Goal: Information Seeking & Learning: Learn about a topic

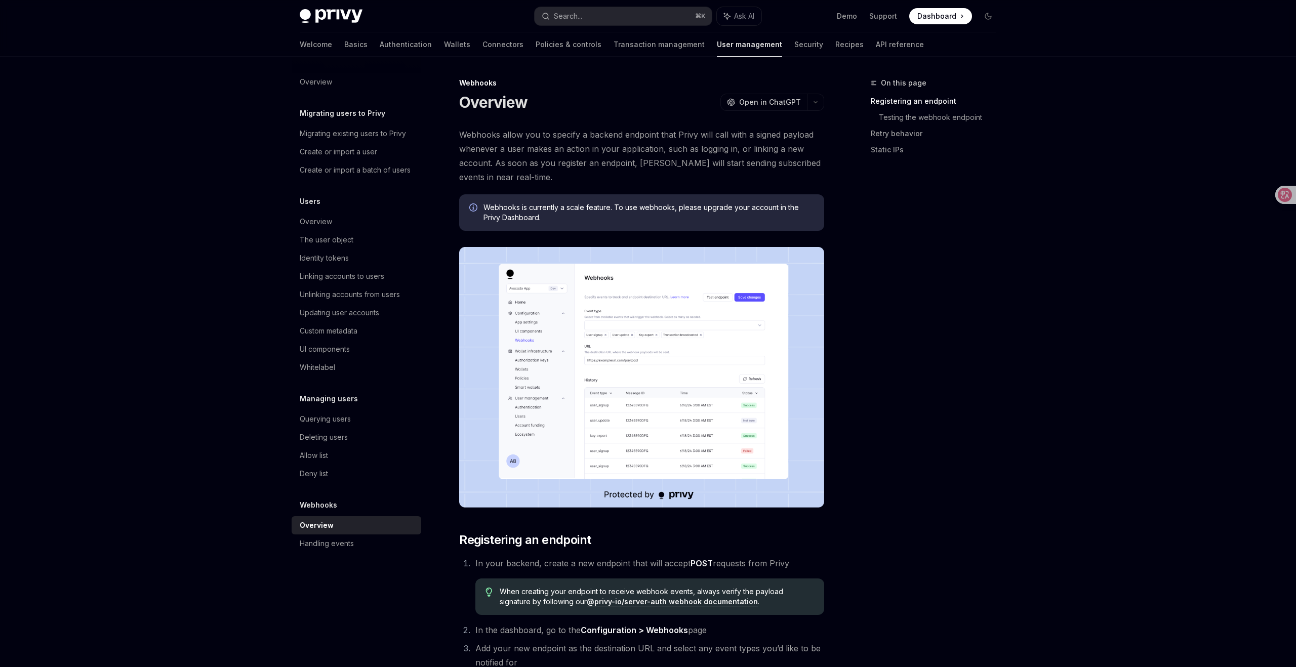
type textarea "*"
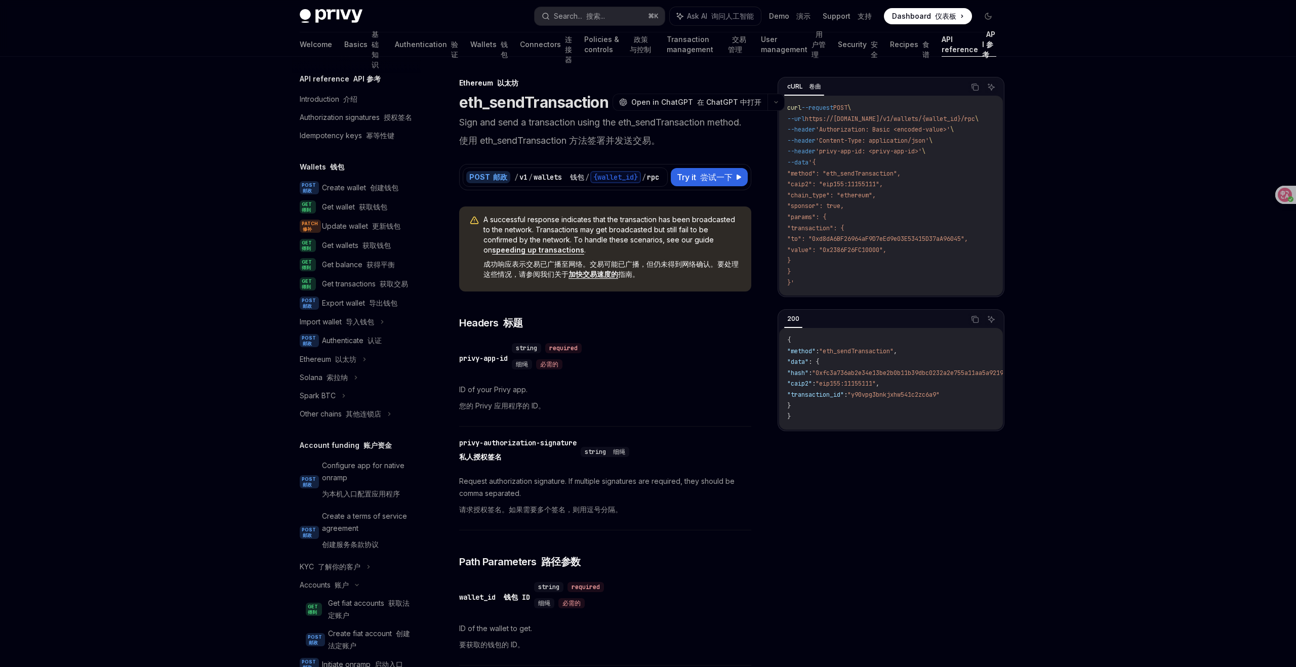
type textarea "*"
click at [377, 188] on font "创建钱包" at bounding box center [384, 187] width 28 height 9
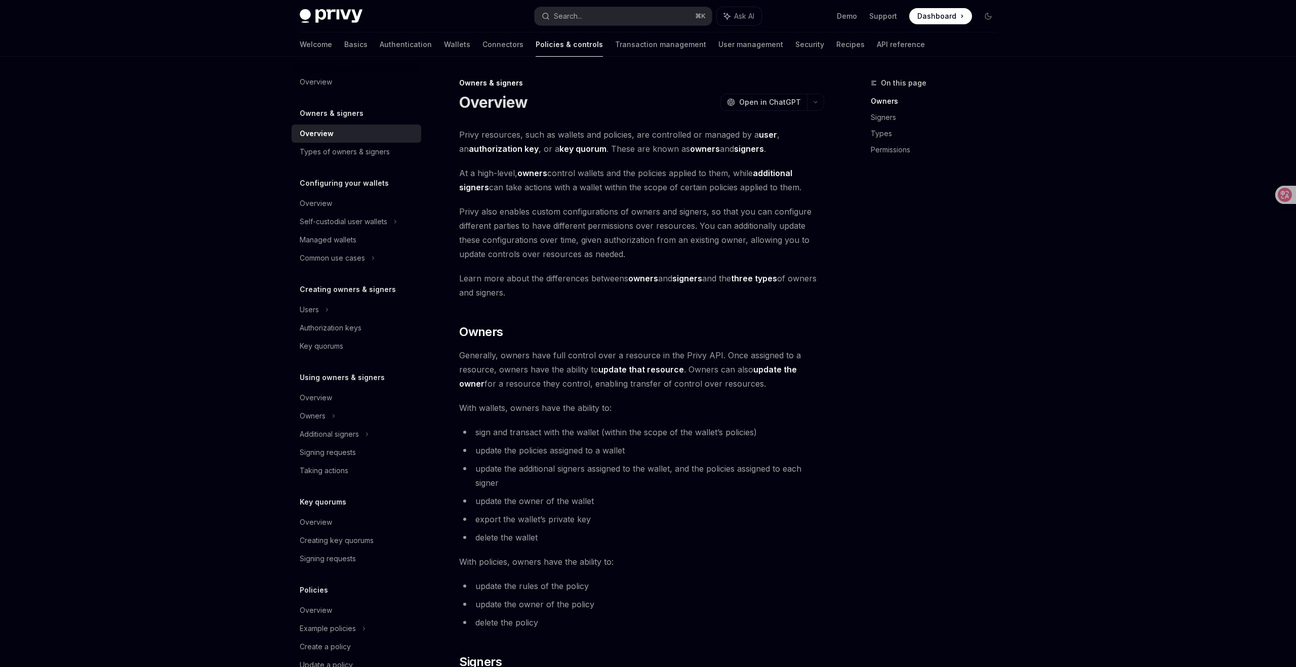
type textarea "*"
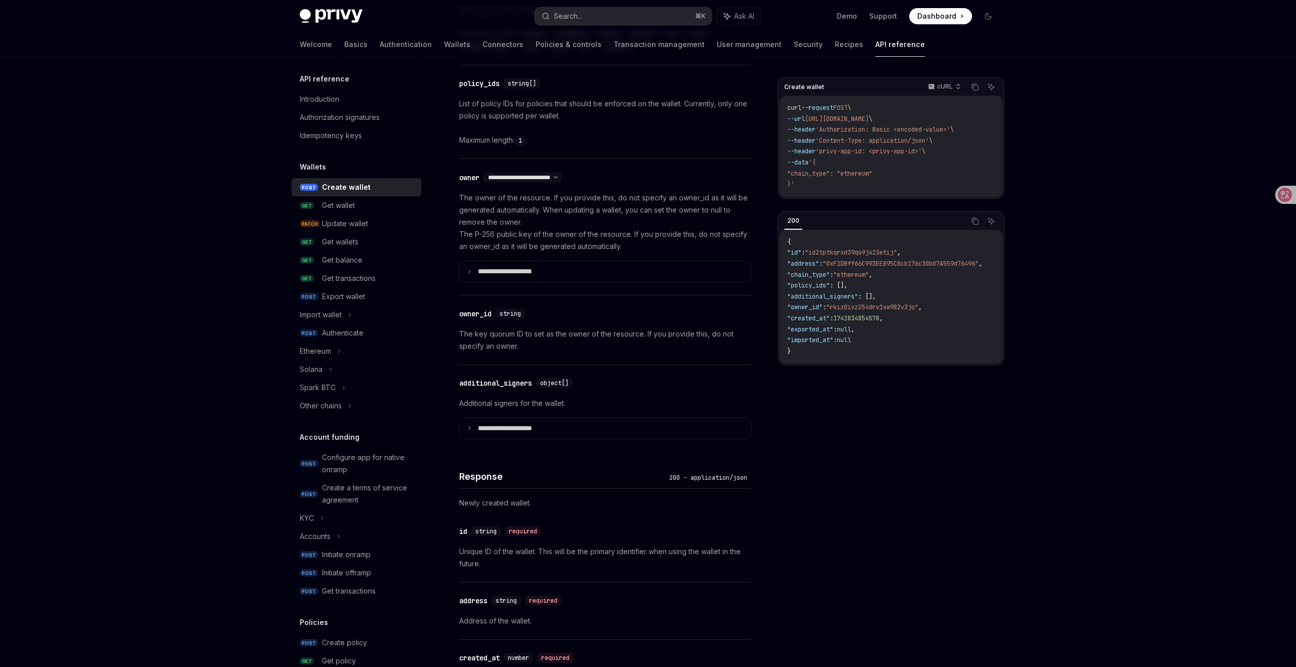
scroll to position [519, 0]
click at [444, 45] on link "Wallets" at bounding box center [457, 44] width 26 height 24
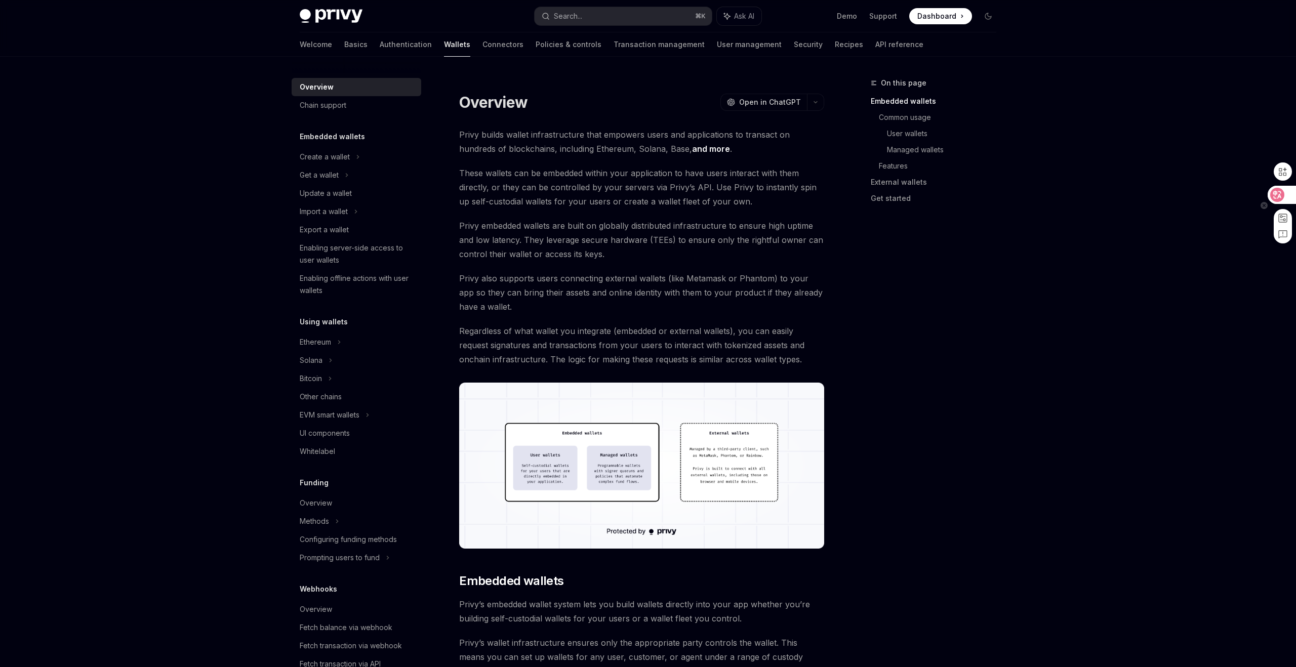
click at [1276, 193] on icon at bounding box center [1277, 195] width 9 height 8
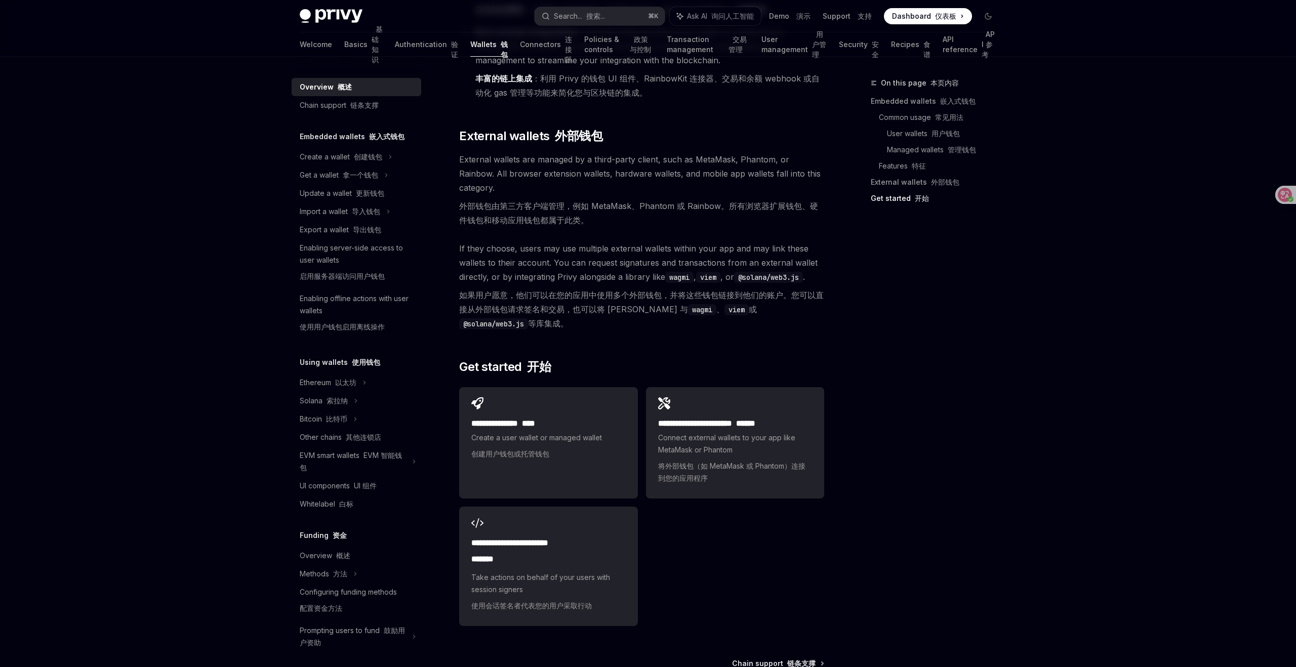
scroll to position [2276, 0]
click at [522, 419] on font at bounding box center [520, 423] width 4 height 8
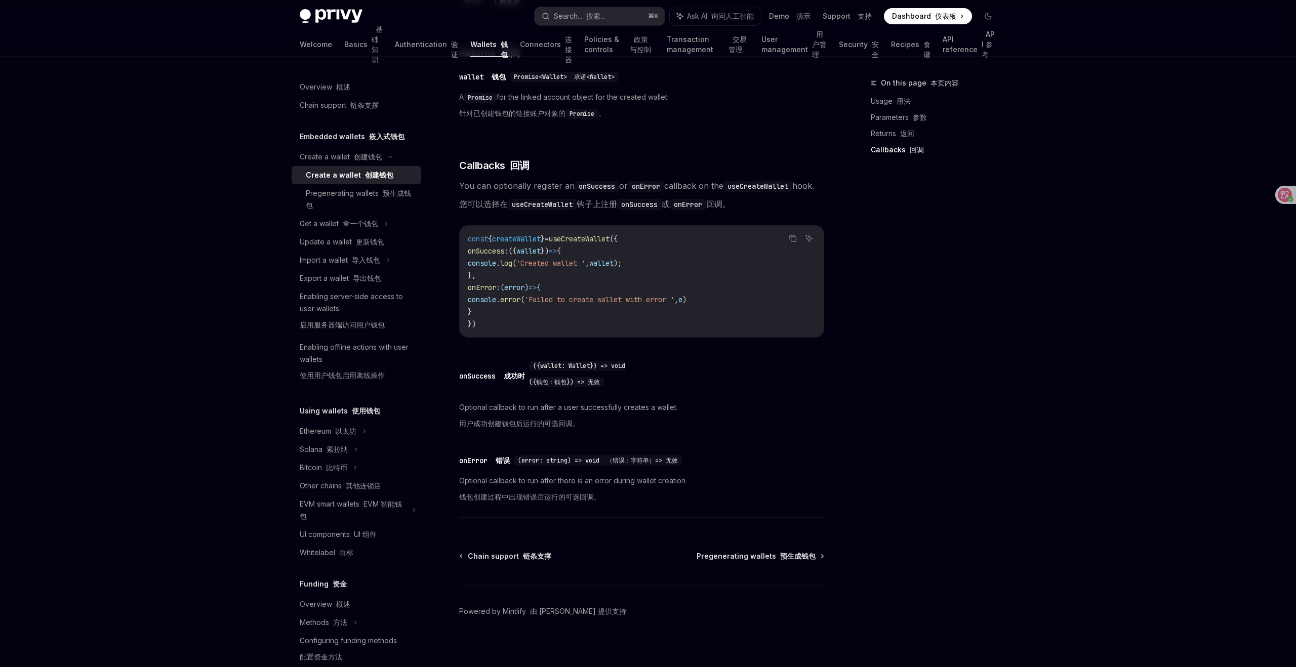
scroll to position [833, 0]
click at [356, 195] on div "Pregenerating wallets 预生成钱包" at bounding box center [360, 199] width 109 height 24
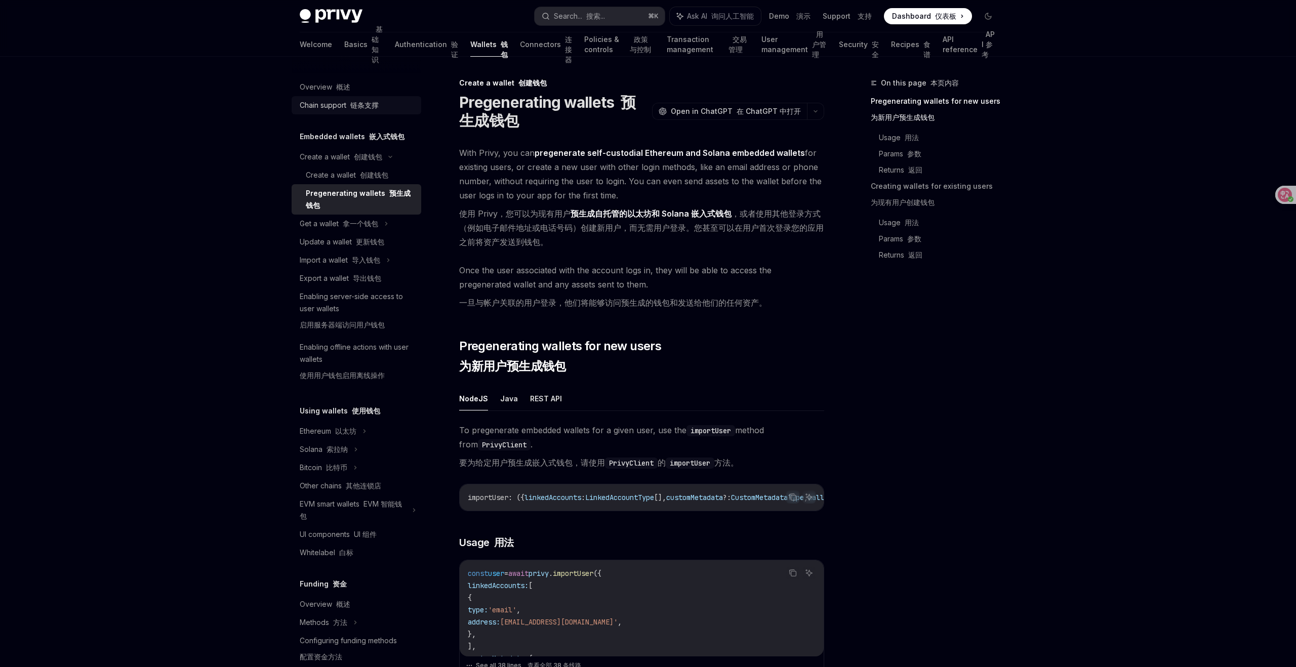
click at [324, 102] on div "Chain support 链条支撑" at bounding box center [339, 105] width 79 height 12
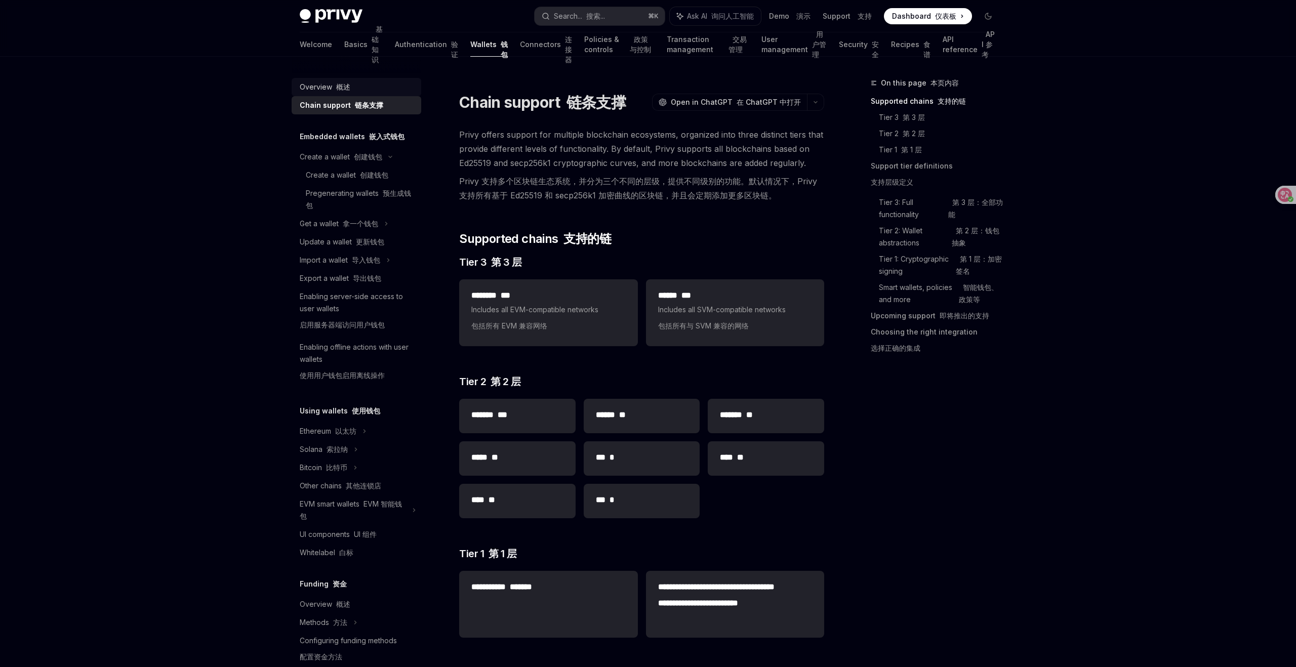
click at [317, 88] on div "Overview 概述" at bounding box center [325, 87] width 51 height 12
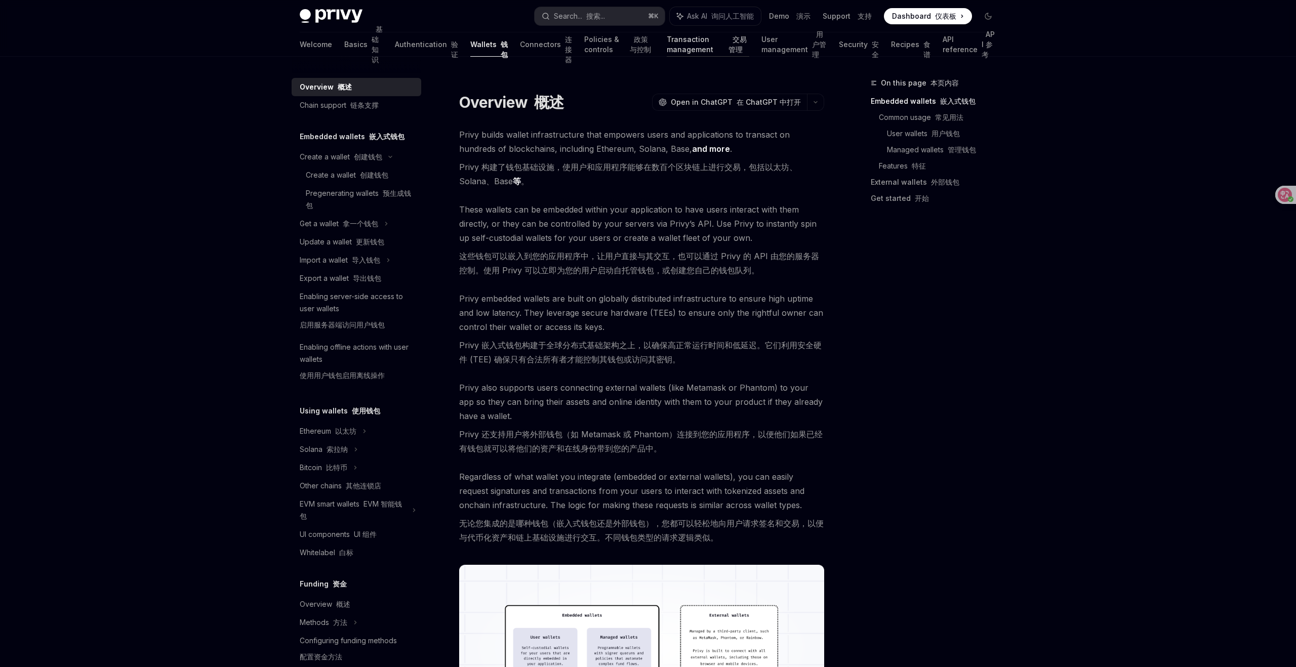
click at [667, 49] on link "Transaction management 交易管理" at bounding box center [708, 44] width 82 height 24
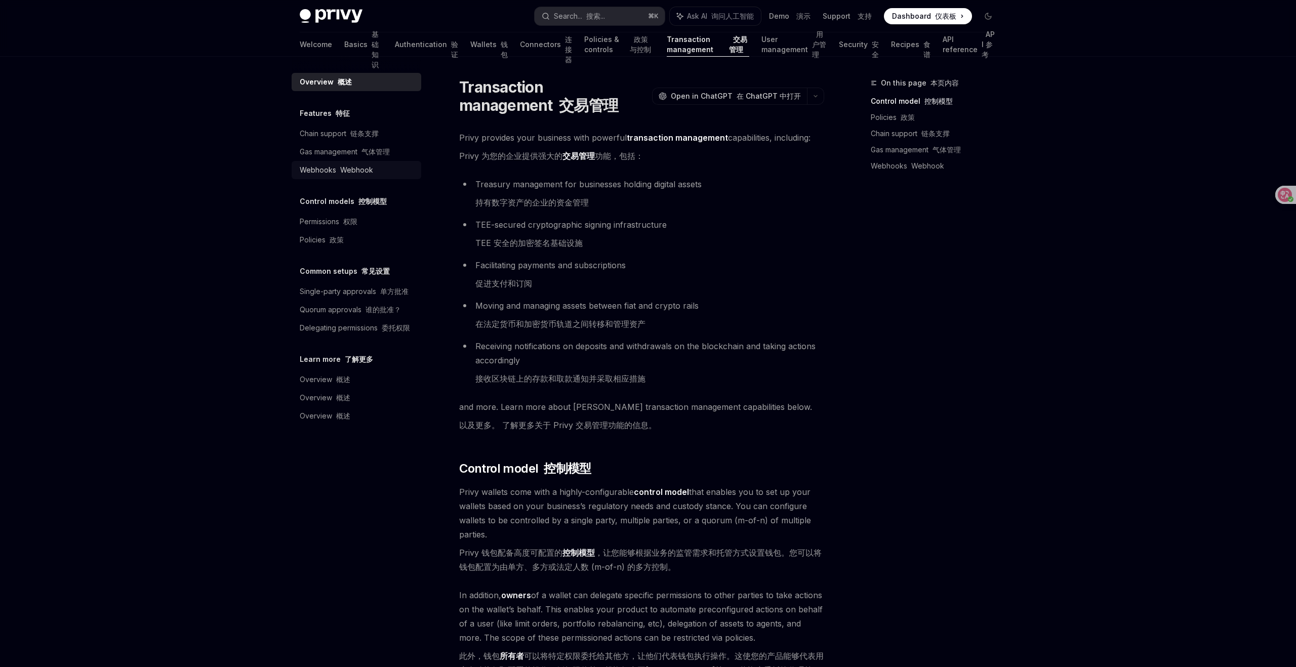
click at [340, 169] on font "Webhook" at bounding box center [356, 170] width 33 height 9
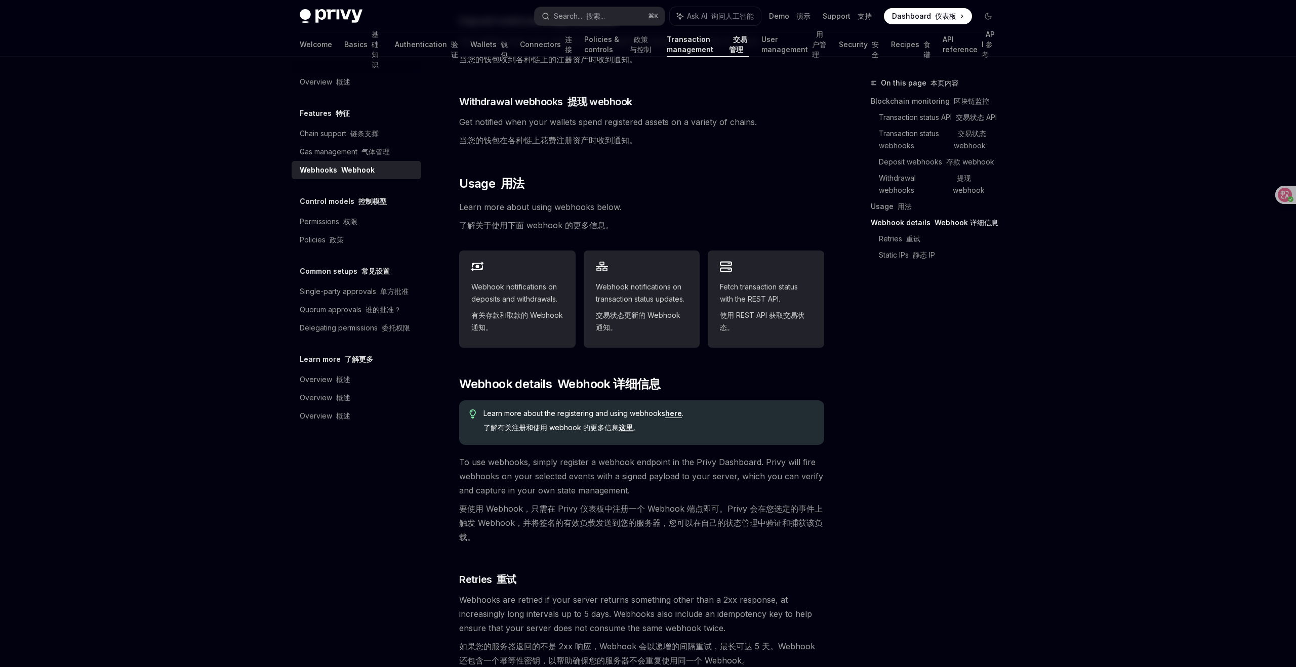
scroll to position [511, 0]
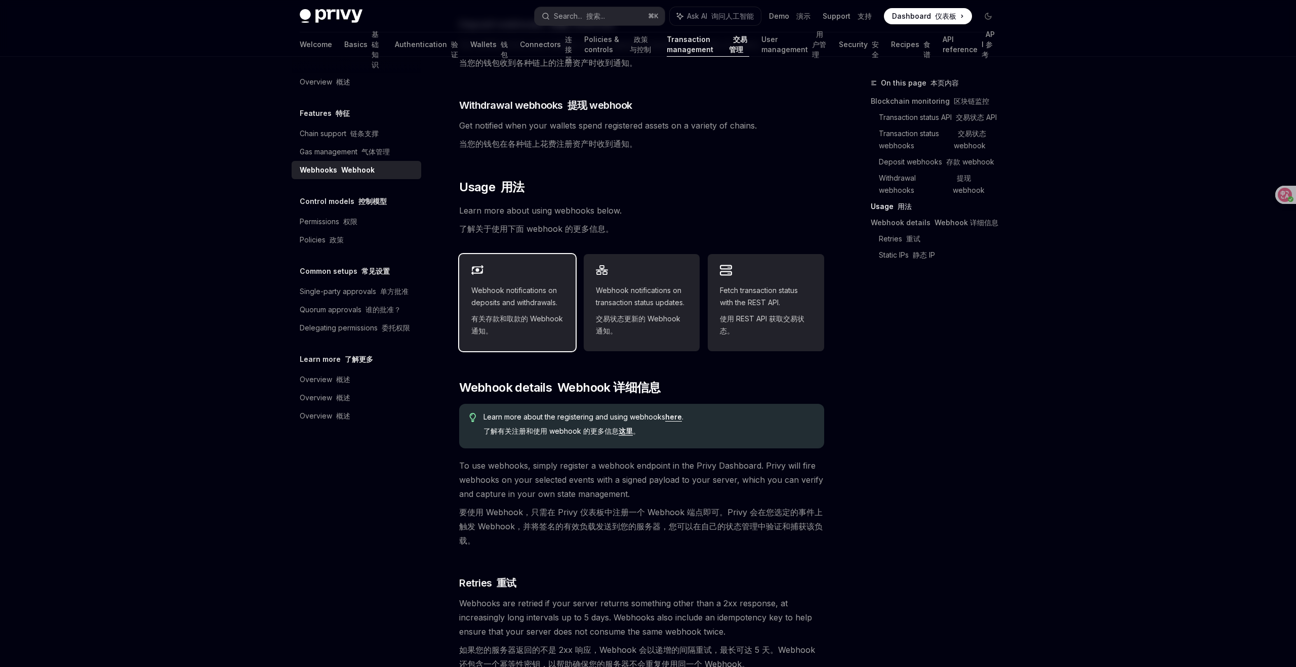
click at [492, 293] on span "Webhook notifications on deposits and withdrawals. 有关存款和取款的 Webhook 通知。" at bounding box center [517, 312] width 92 height 57
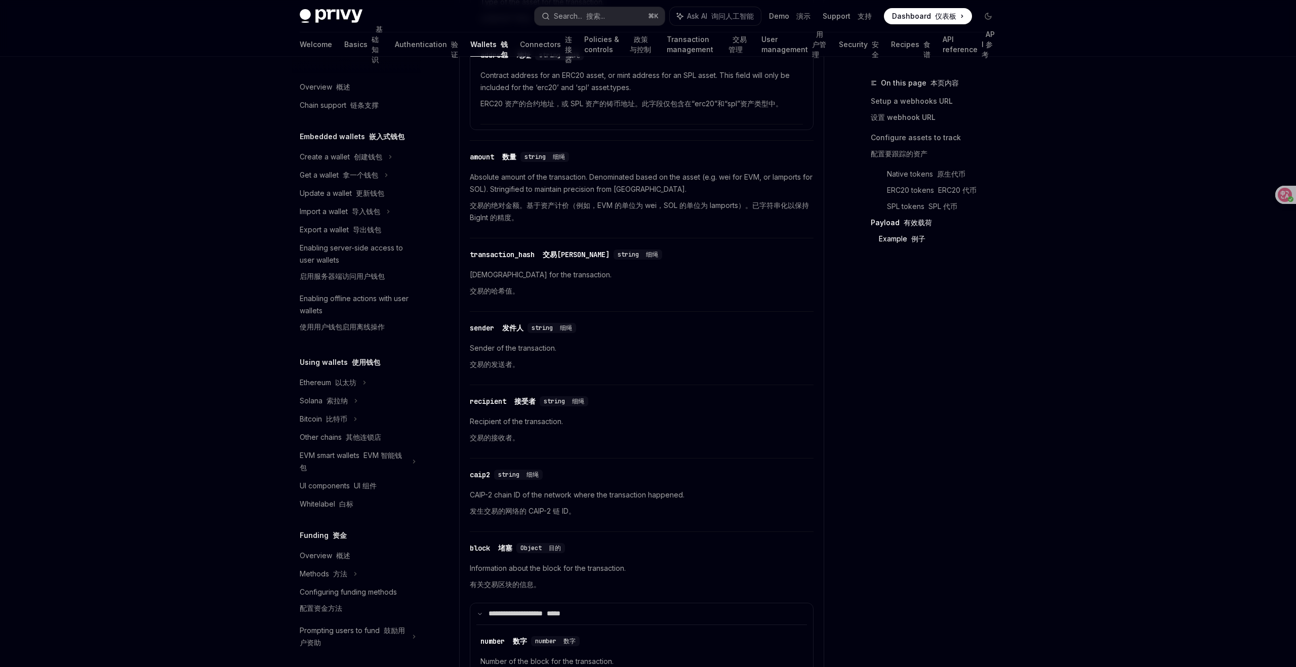
scroll to position [1888, 0]
click at [332, 557] on font at bounding box center [334, 555] width 4 height 9
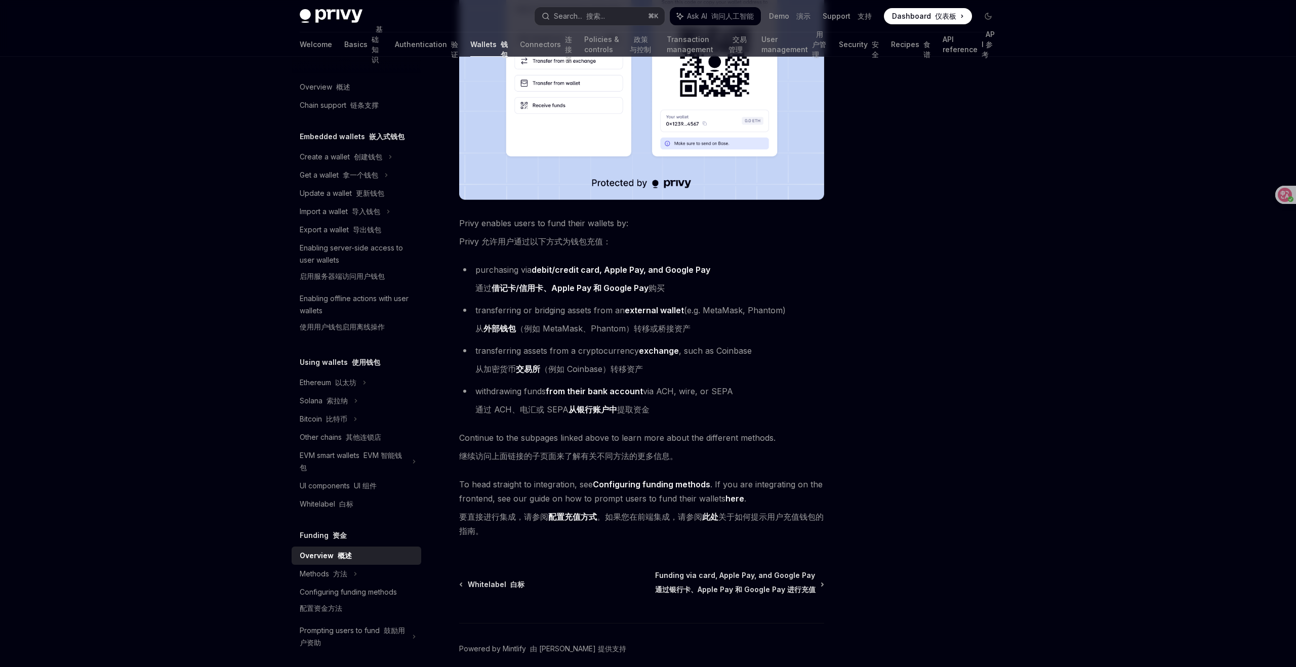
scroll to position [370, 0]
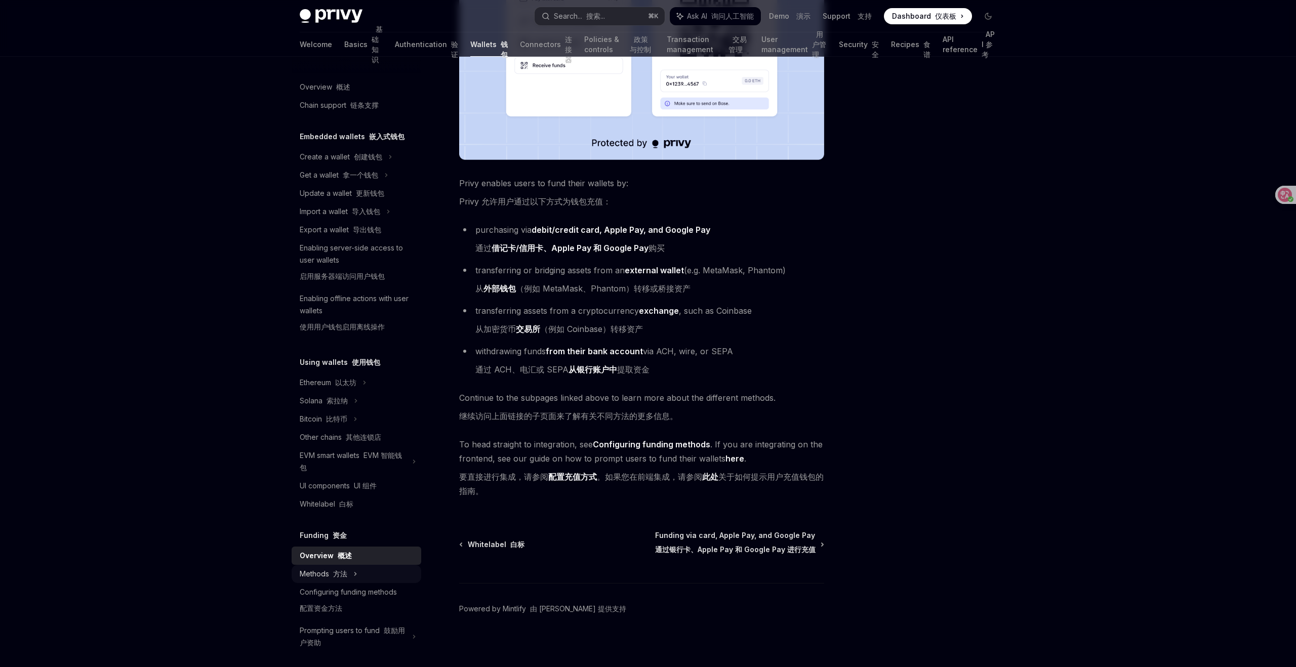
click at [339, 179] on font at bounding box center [341, 175] width 4 height 9
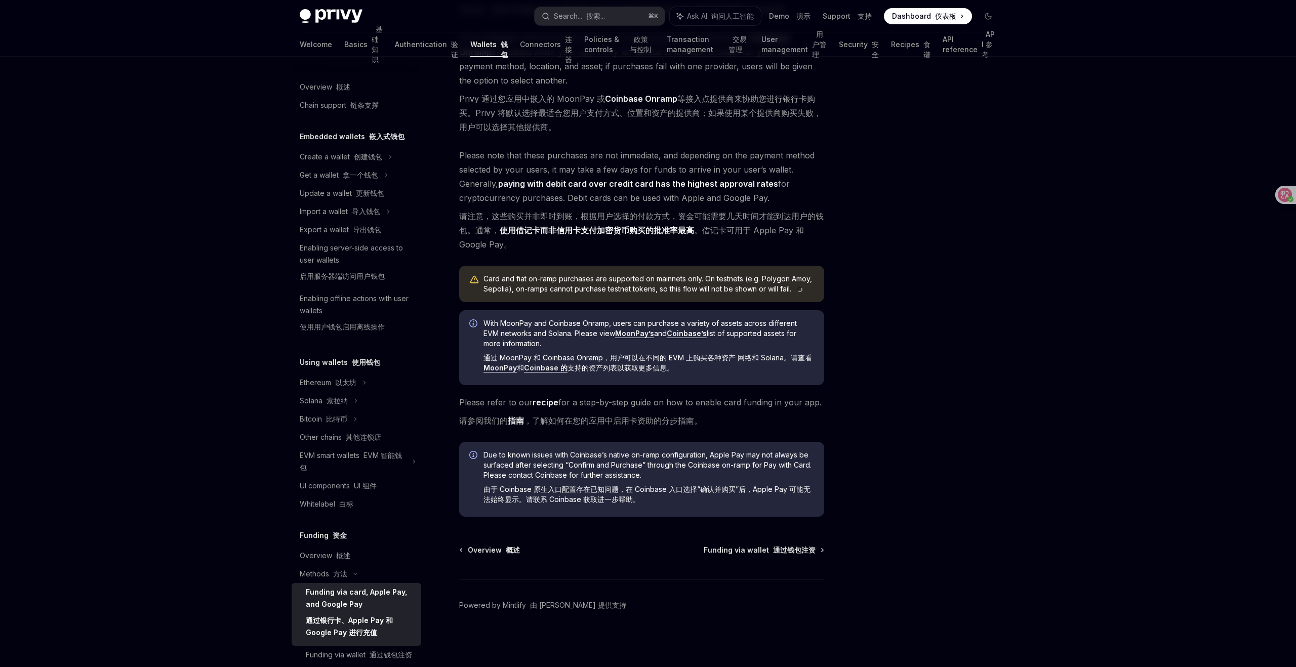
scroll to position [291, 0]
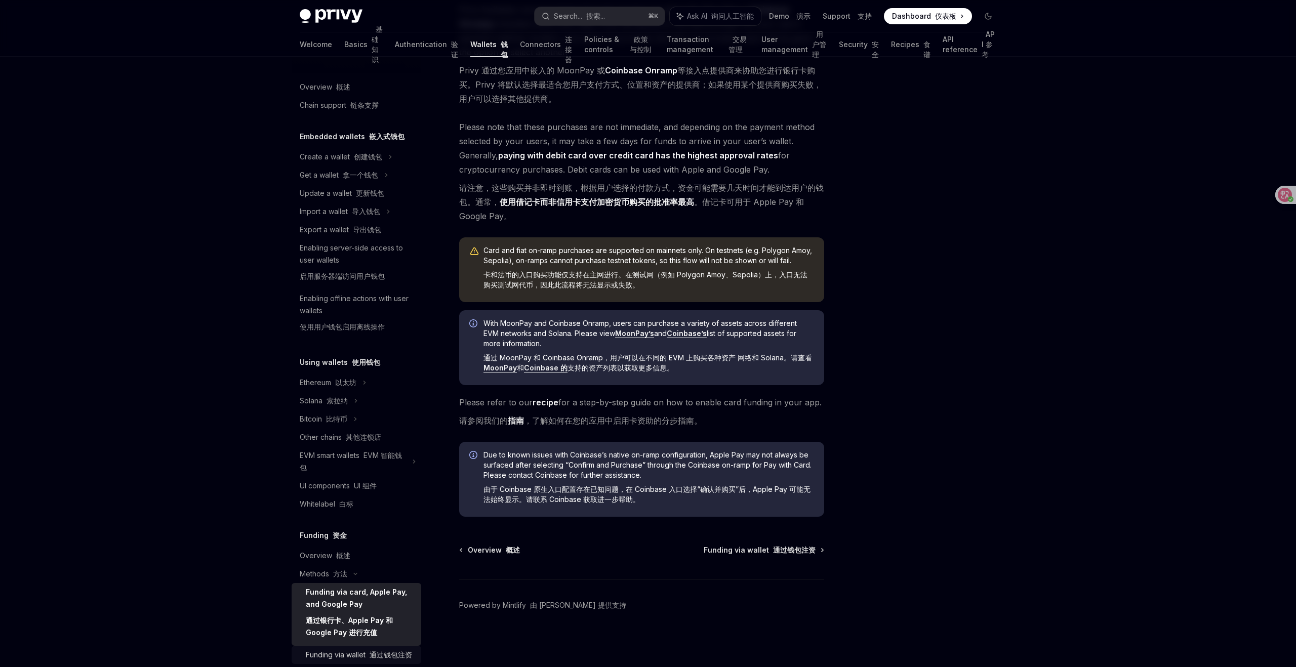
click at [383, 651] on font "通过钱包注资" at bounding box center [391, 654] width 43 height 9
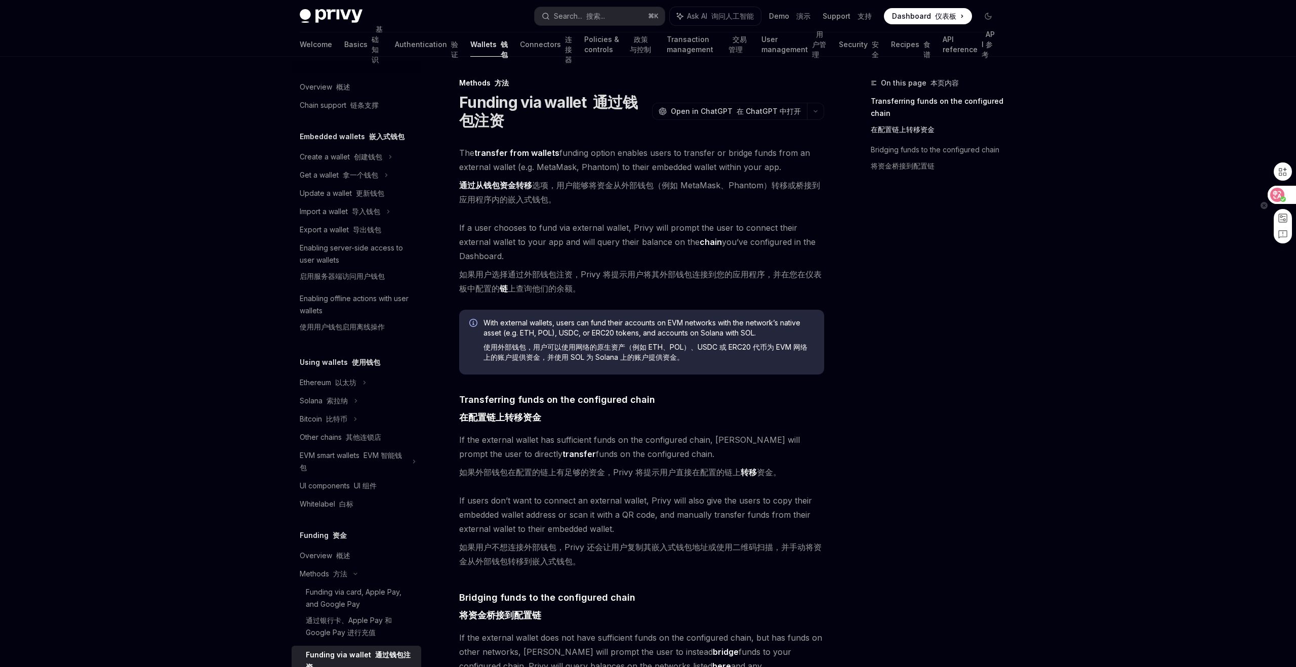
click at [1278, 191] on icon at bounding box center [1277, 195] width 9 height 8
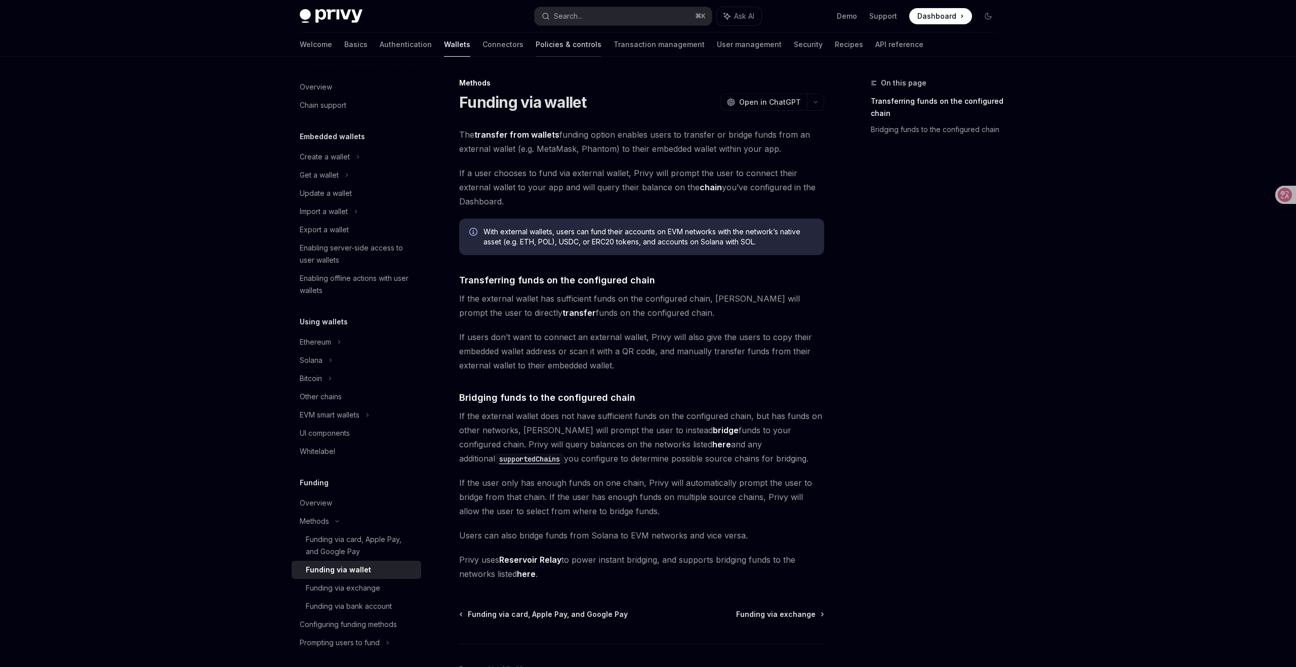
click at [536, 40] on link "Policies & controls" at bounding box center [569, 44] width 66 height 24
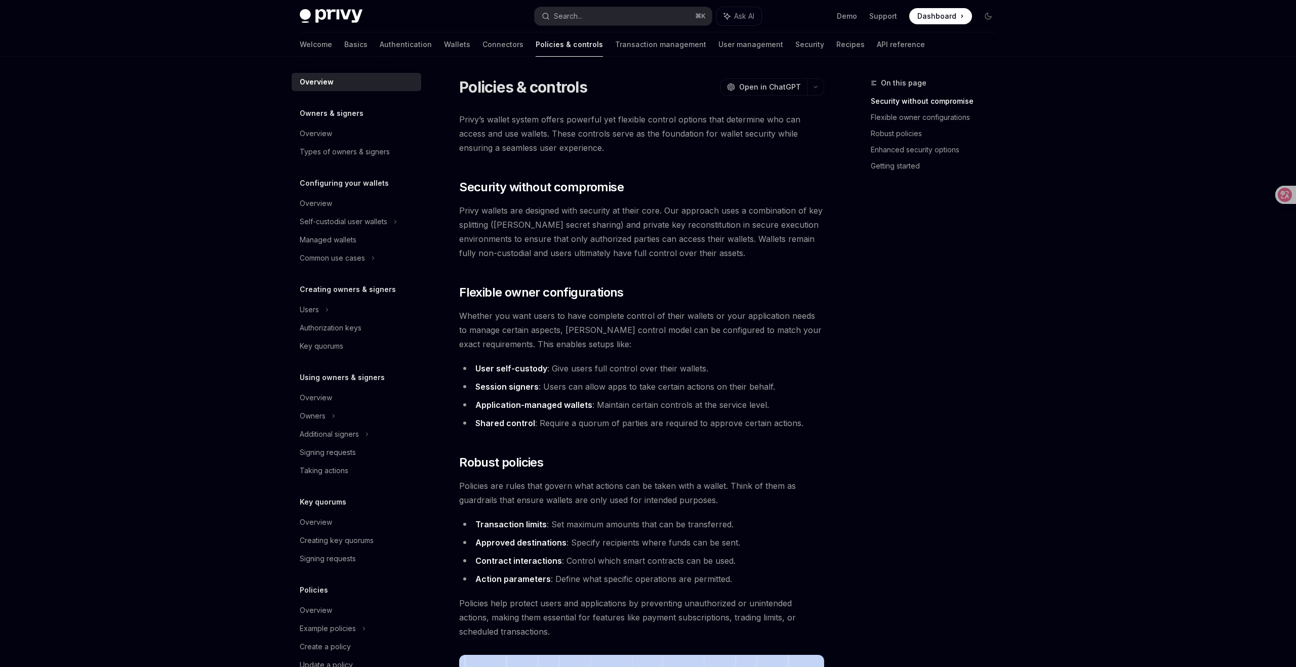
type textarea "*"
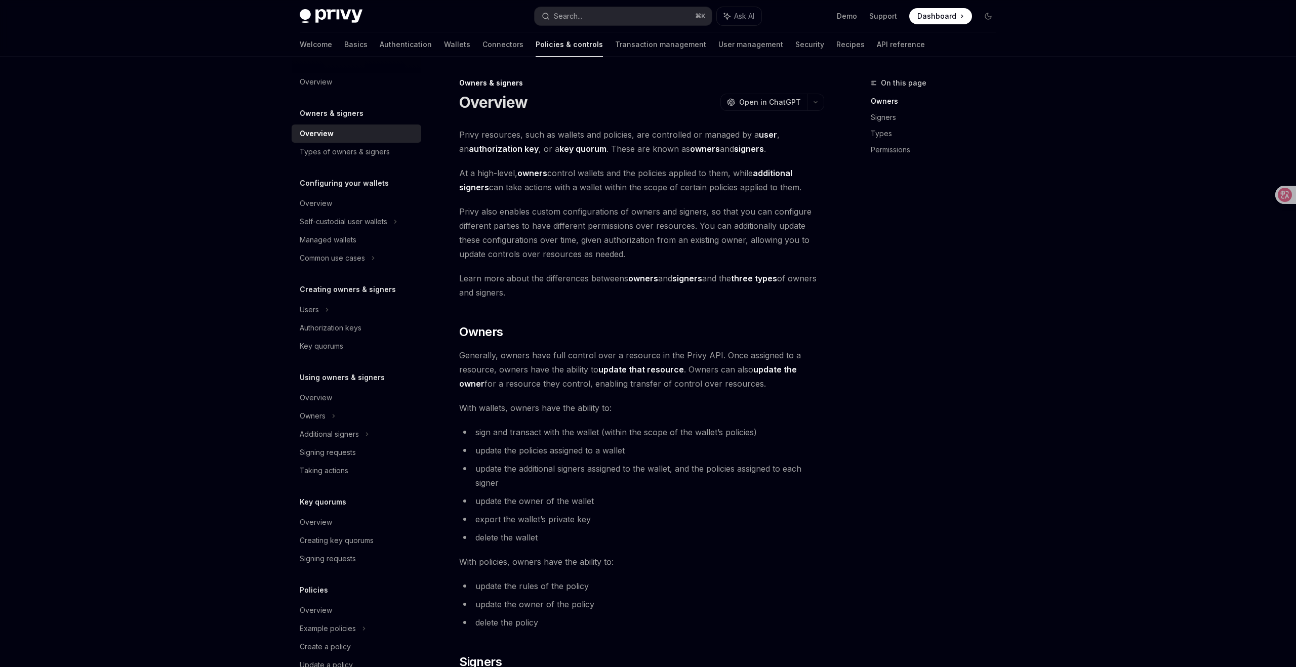
type textarea "*"
